Goal: Task Accomplishment & Management: Manage account settings

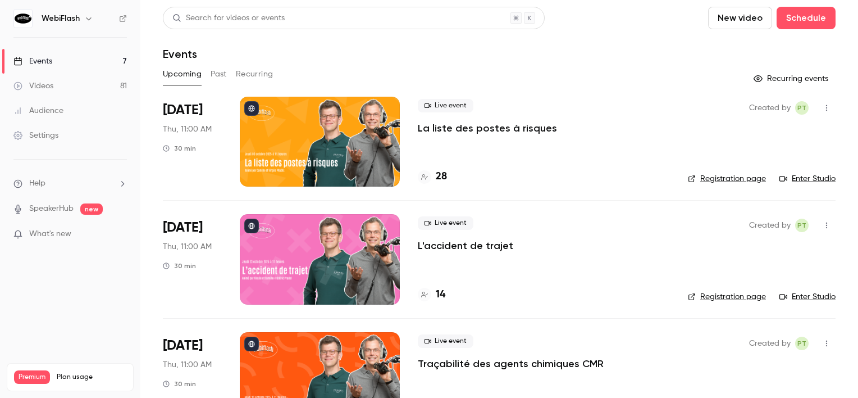
click at [81, 115] on link "Audience" at bounding box center [70, 110] width 140 height 25
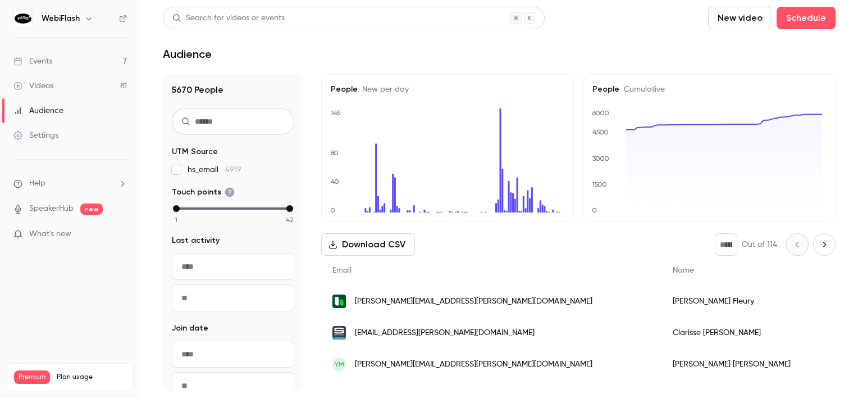
click at [224, 117] on input "text" at bounding box center [233, 121] width 122 height 27
click at [249, 129] on input "text" at bounding box center [233, 121] width 122 height 27
paste input "**********"
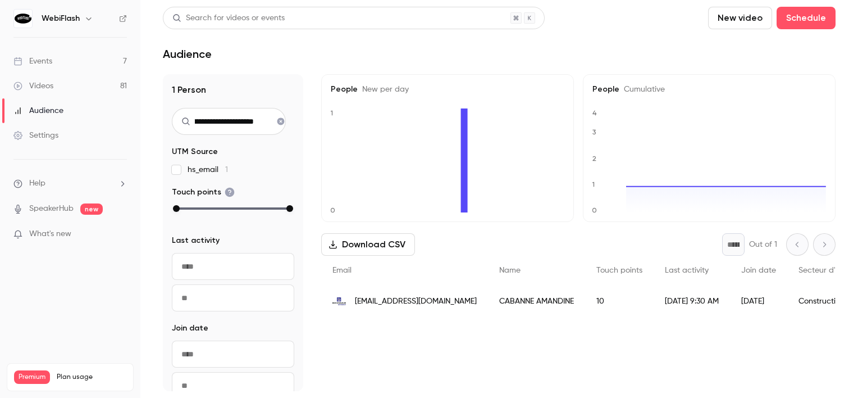
type input "**********"
click at [477, 304] on span "amandine.cabanne@bonhommebatiment.fr" at bounding box center [416, 301] width 122 height 12
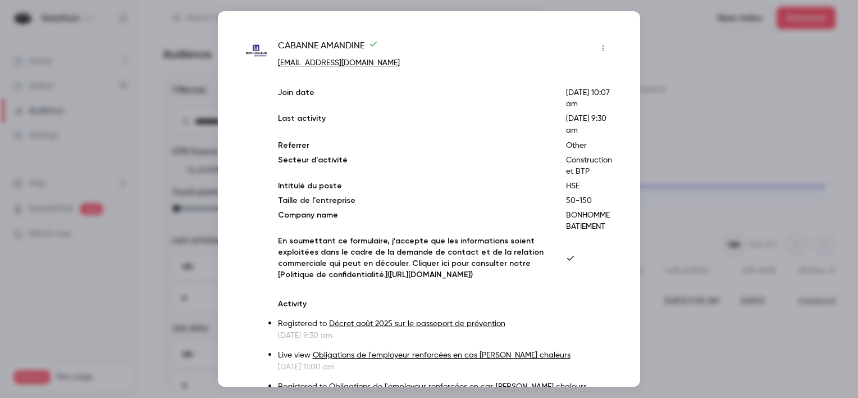
click at [674, 248] on div at bounding box center [429, 199] width 858 height 398
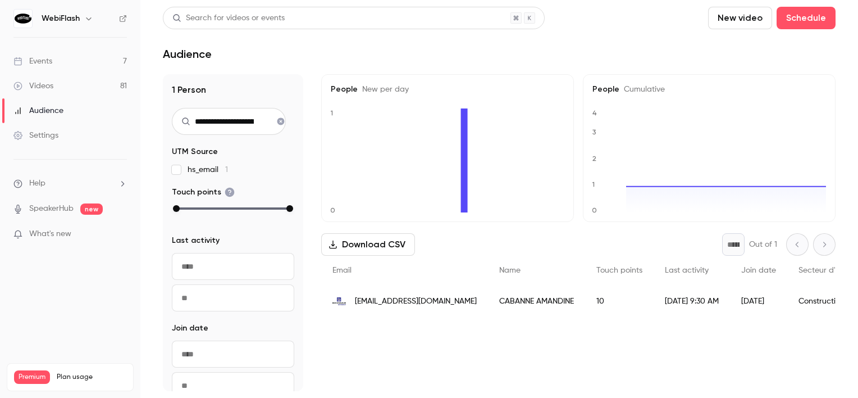
click at [389, 301] on span "amandine.cabanne@bonhommebatiment.fr" at bounding box center [416, 301] width 122 height 12
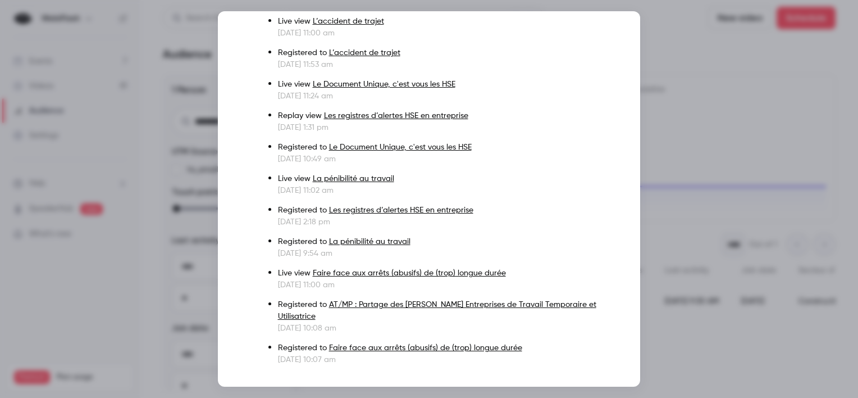
scroll to position [532, 0]
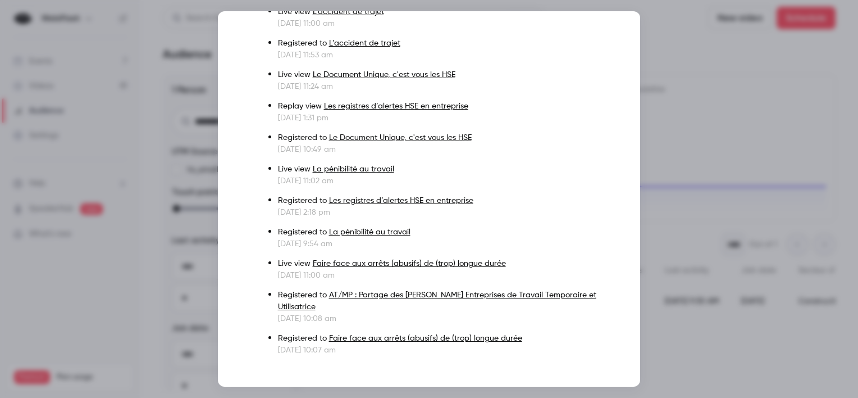
click at [798, 58] on div at bounding box center [429, 199] width 858 height 398
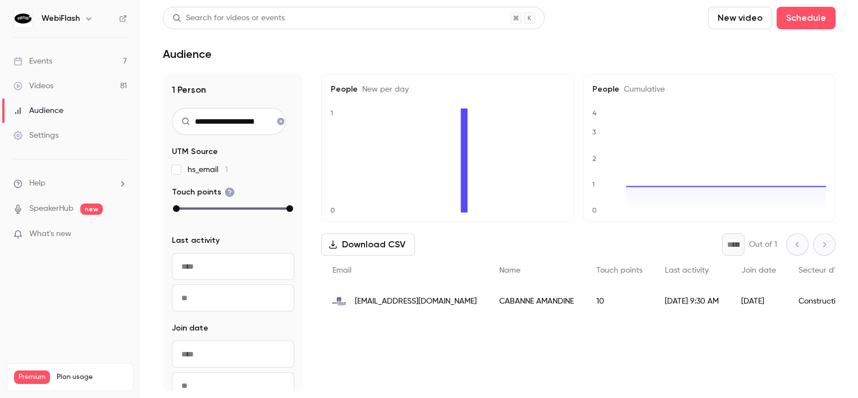
click at [126, 59] on link "Events 7" at bounding box center [70, 61] width 140 height 25
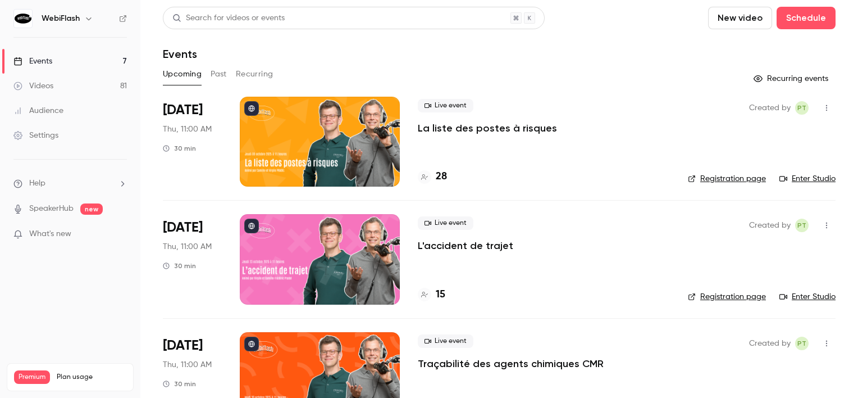
click at [240, 139] on div at bounding box center [320, 142] width 160 height 90
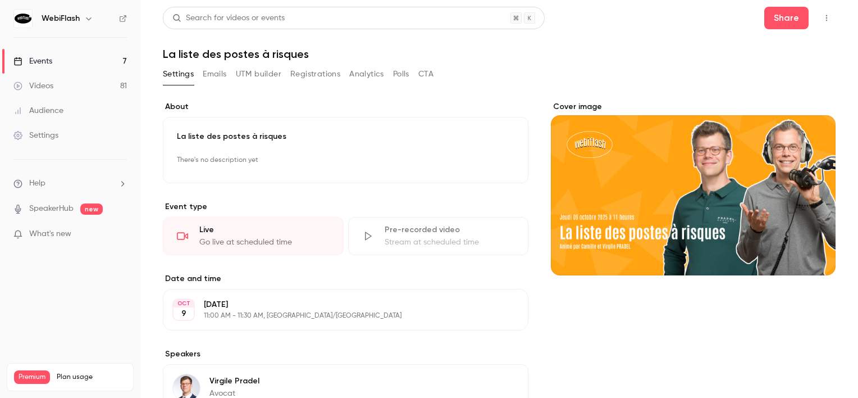
click at [327, 70] on button "Registrations" at bounding box center [315, 74] width 50 height 18
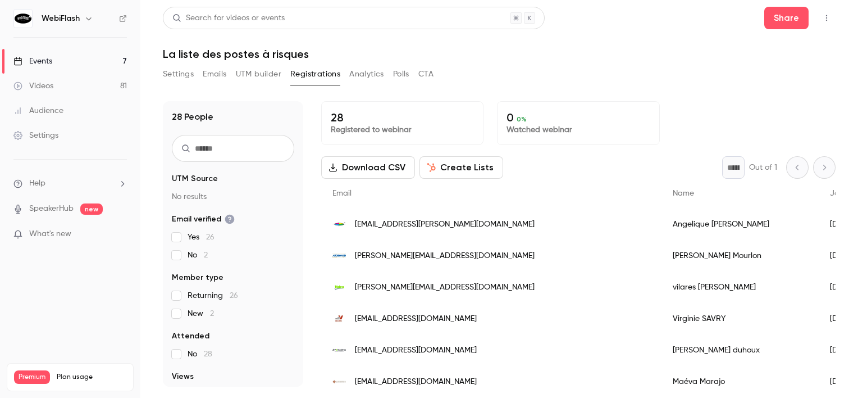
click at [230, 152] on input "text" at bounding box center [233, 148] width 122 height 27
paste input "**********"
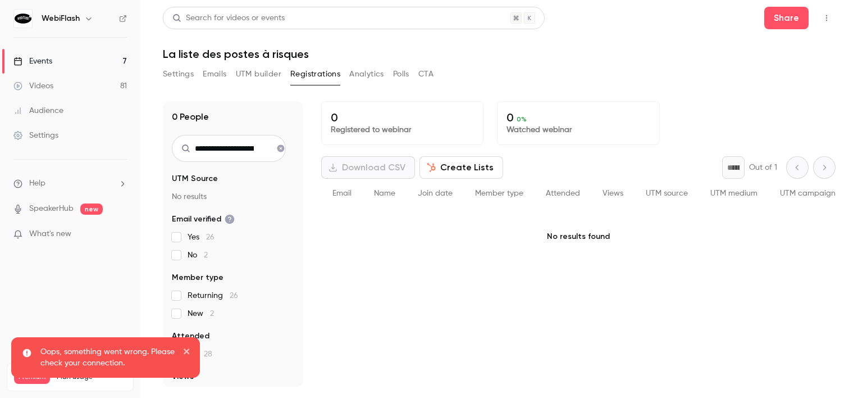
click at [238, 147] on input "**********" at bounding box center [229, 148] width 114 height 27
paste input "text"
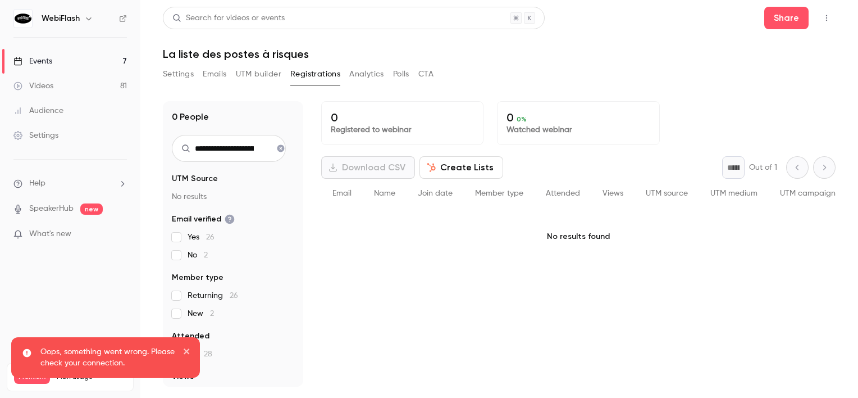
scroll to position [0, 99]
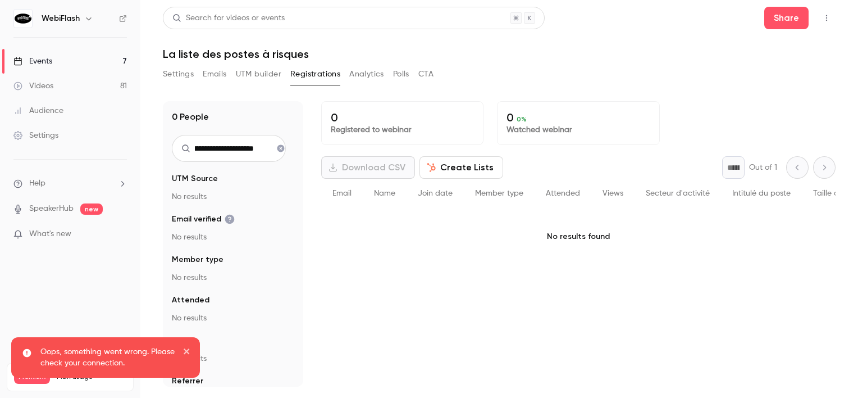
type input "**********"
click at [825, 17] on icon "button" at bounding box center [826, 18] width 9 height 8
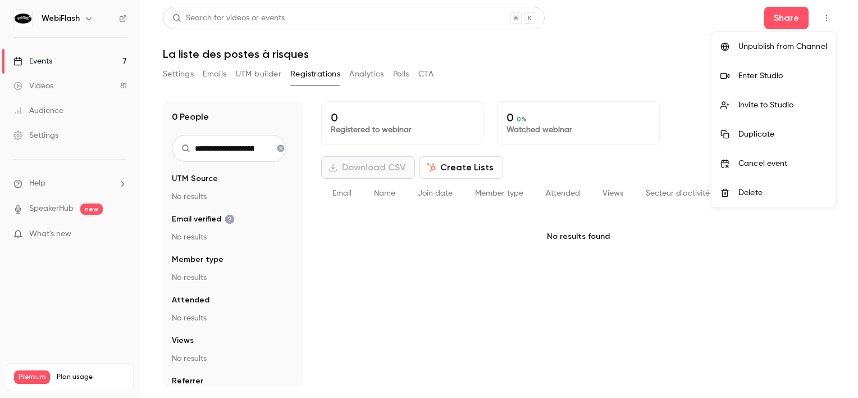
click at [635, 72] on div at bounding box center [429, 199] width 858 height 398
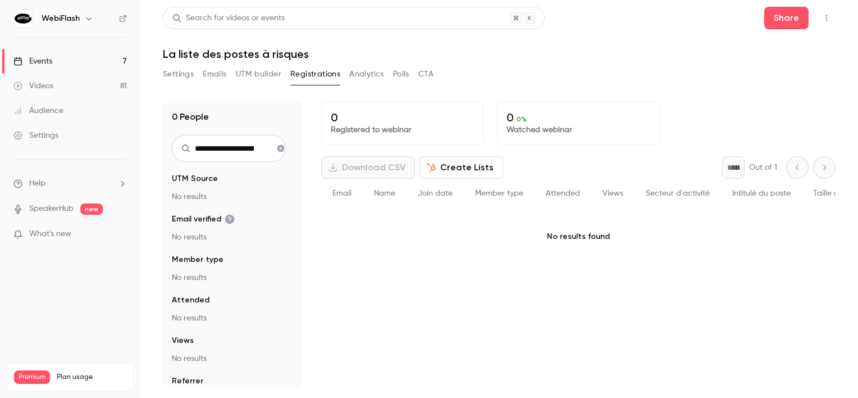
click at [16, 52] on link "Events 7" at bounding box center [70, 61] width 140 height 25
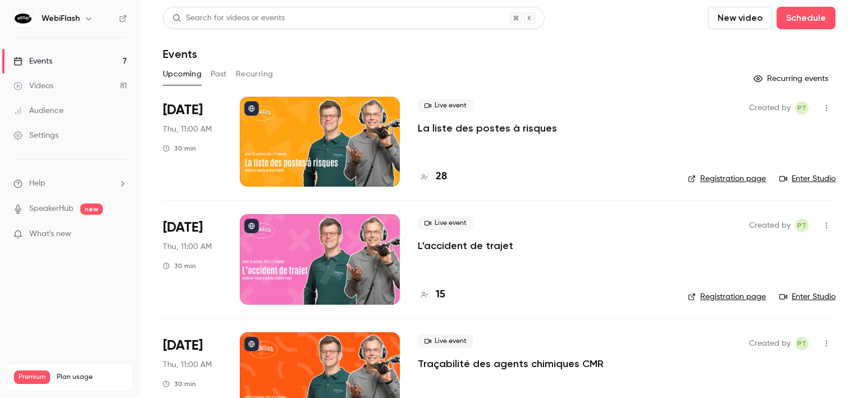
click at [392, 156] on div at bounding box center [320, 142] width 160 height 90
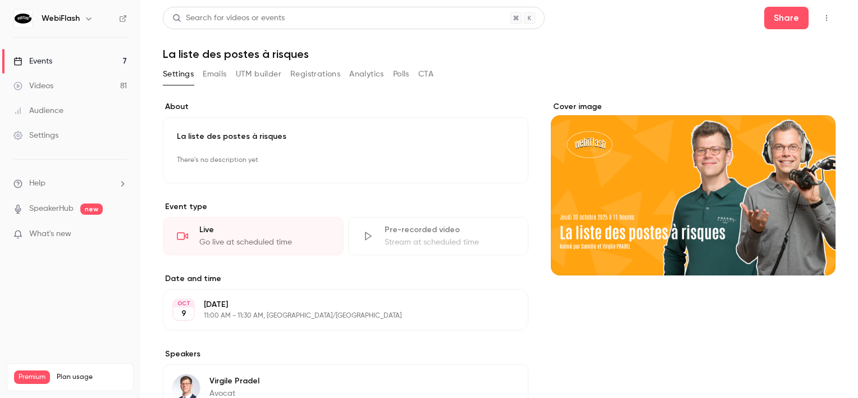
click at [82, 58] on link "Events 7" at bounding box center [70, 61] width 140 height 25
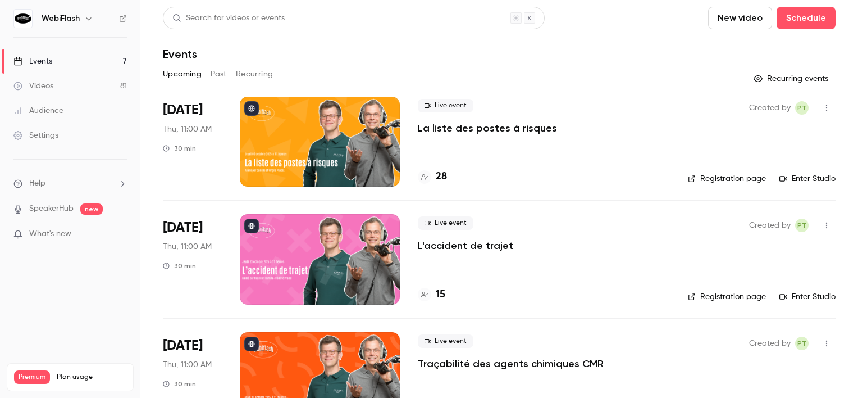
click at [325, 148] on div at bounding box center [320, 142] width 160 height 90
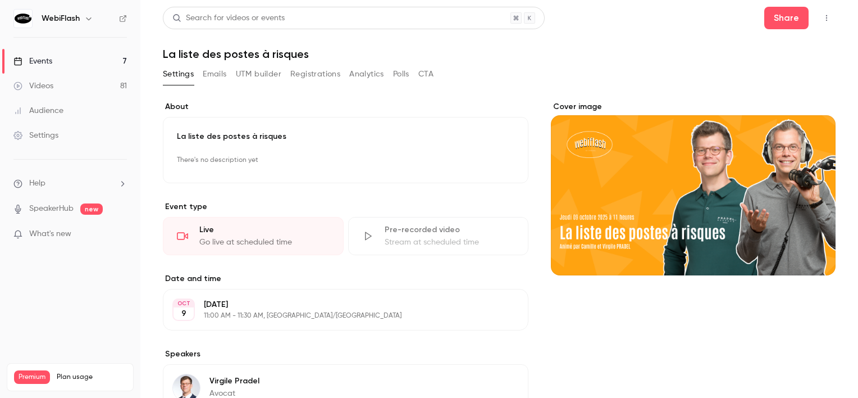
click at [22, 57] on icon at bounding box center [17, 61] width 9 height 9
